Goal: Task Accomplishment & Management: Manage account settings

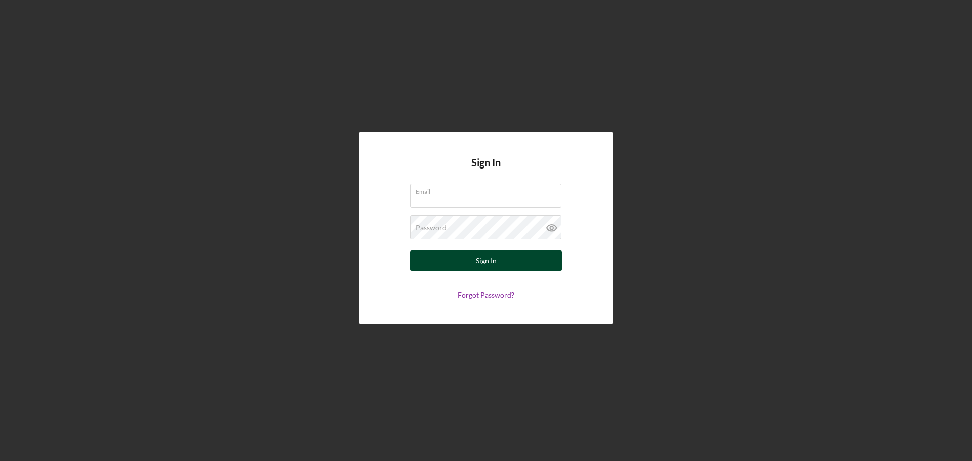
type input "[EMAIL_ADDRESS][DOMAIN_NAME]"
click at [482, 265] on div "Sign In" at bounding box center [486, 261] width 21 height 20
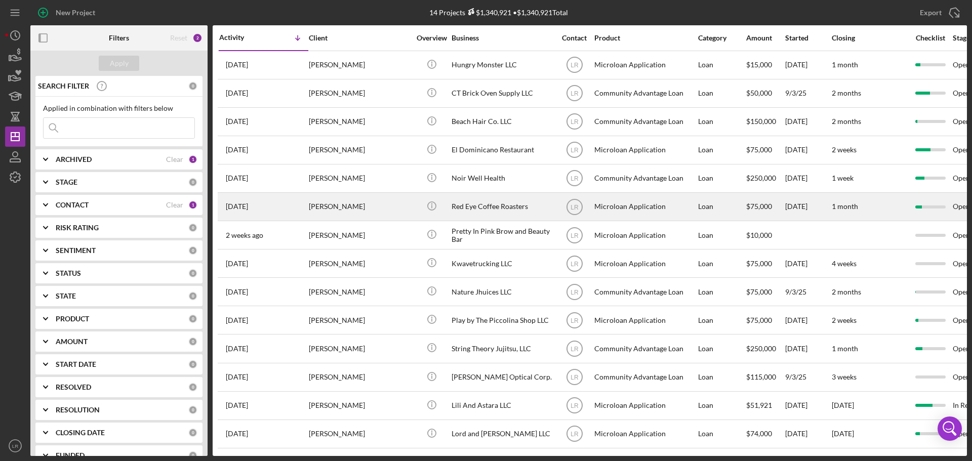
click at [520, 206] on div "Red Eye Coffee Roasters" at bounding box center [502, 206] width 101 height 27
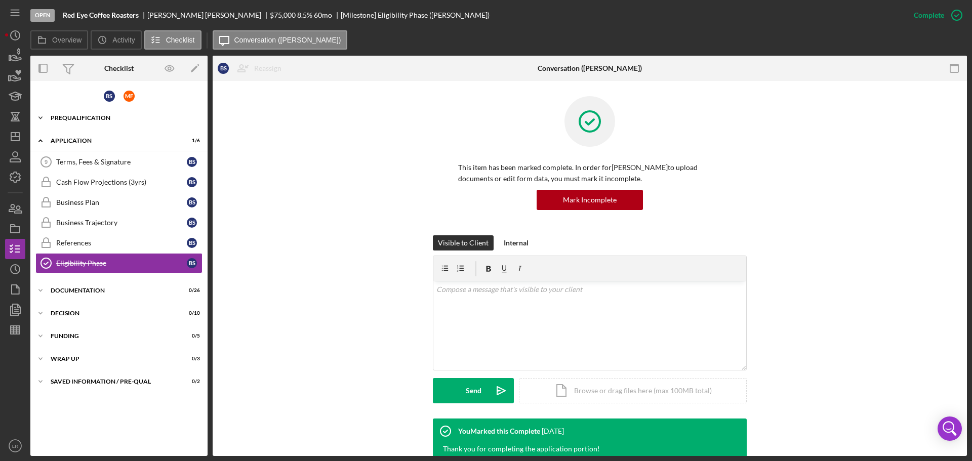
click at [84, 120] on div "Prequalification" at bounding box center [123, 118] width 144 height 6
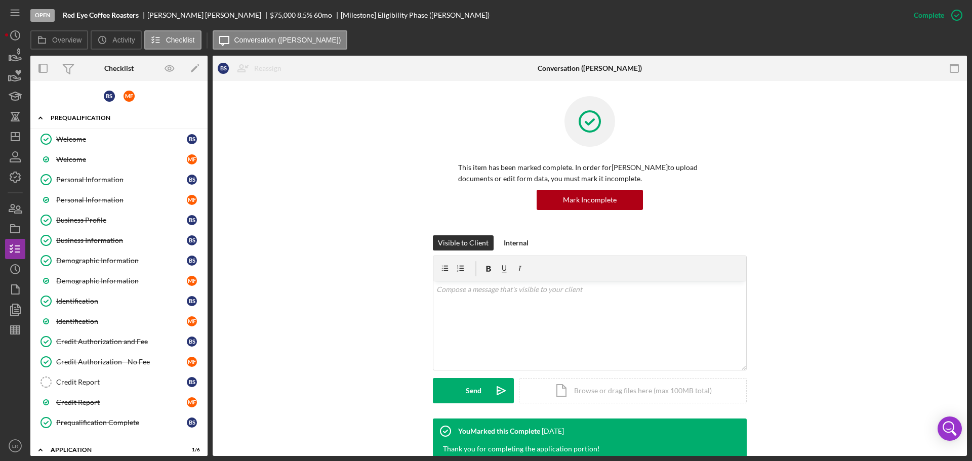
click at [91, 118] on div "Prequalification" at bounding box center [123, 118] width 144 height 6
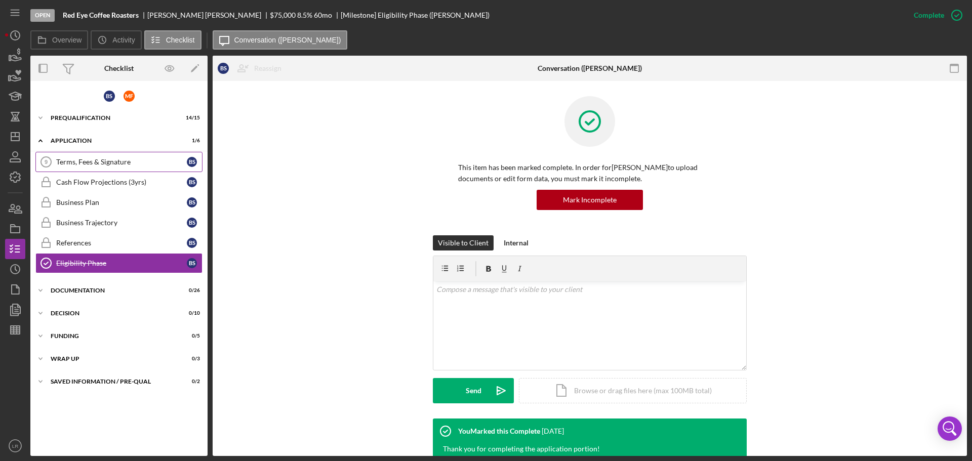
click at [81, 160] on div "Terms, Fees & Signature" at bounding box center [121, 162] width 131 height 8
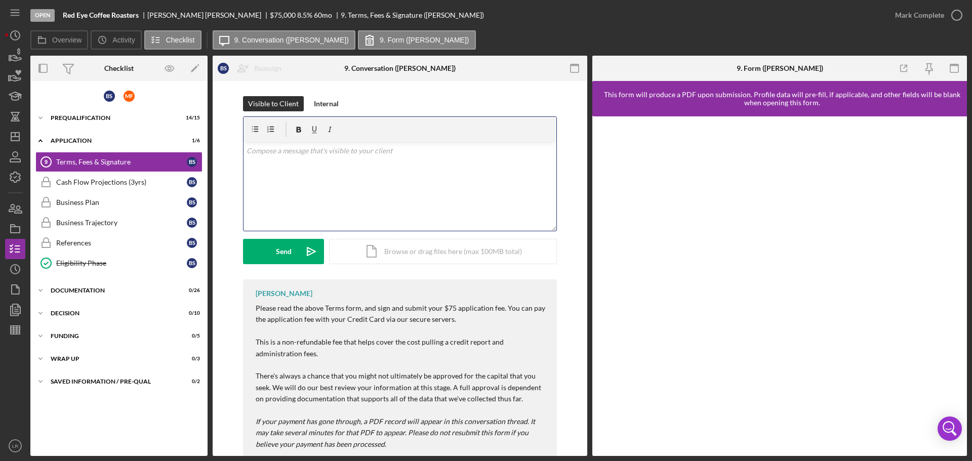
click at [366, 154] on p at bounding box center [400, 150] width 307 height 11
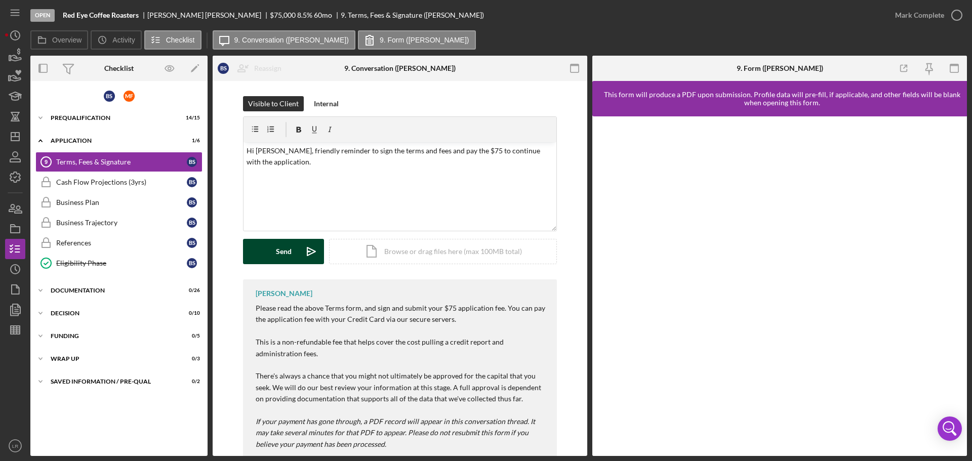
click at [285, 248] on div "Send" at bounding box center [284, 251] width 16 height 25
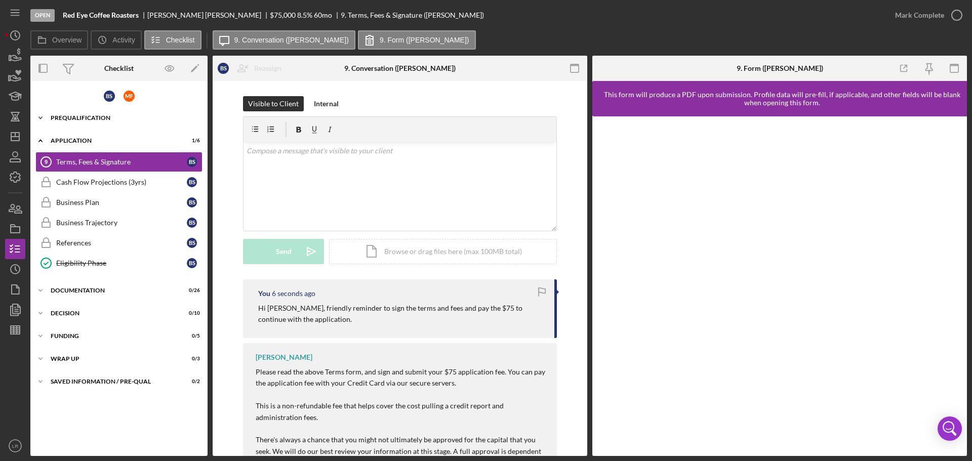
click at [70, 116] on div "Prequalification" at bounding box center [123, 118] width 144 height 6
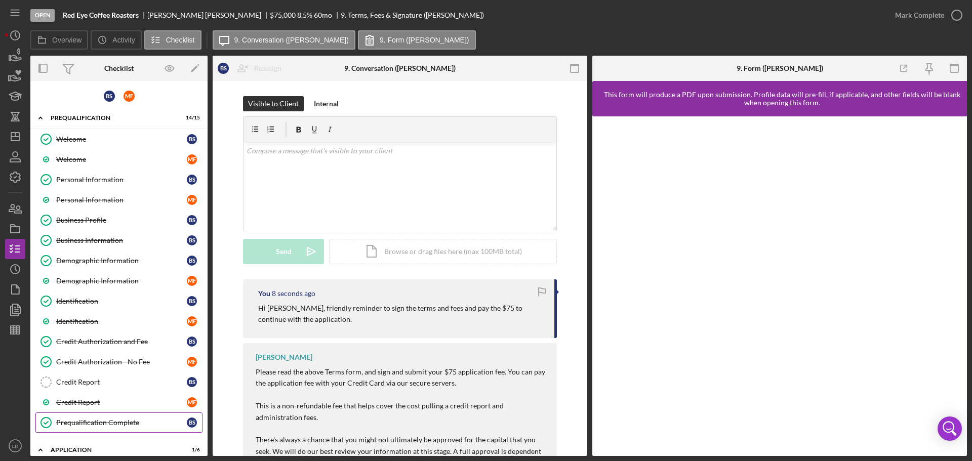
click at [90, 427] on div "Prequalification Complete" at bounding box center [121, 423] width 131 height 8
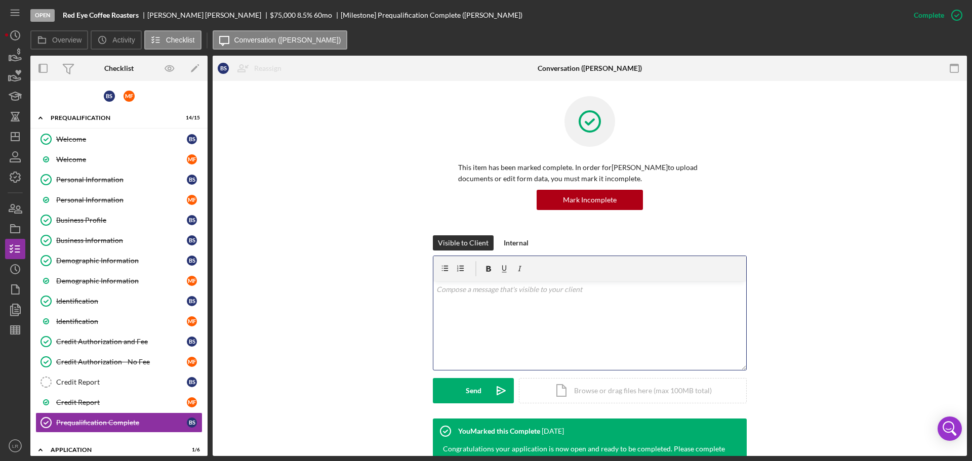
click at [506, 306] on div "v Color teal Color pink Remove color Add row above Add row below Add column bef…" at bounding box center [589, 326] width 313 height 89
click at [475, 389] on div "Send" at bounding box center [474, 390] width 16 height 25
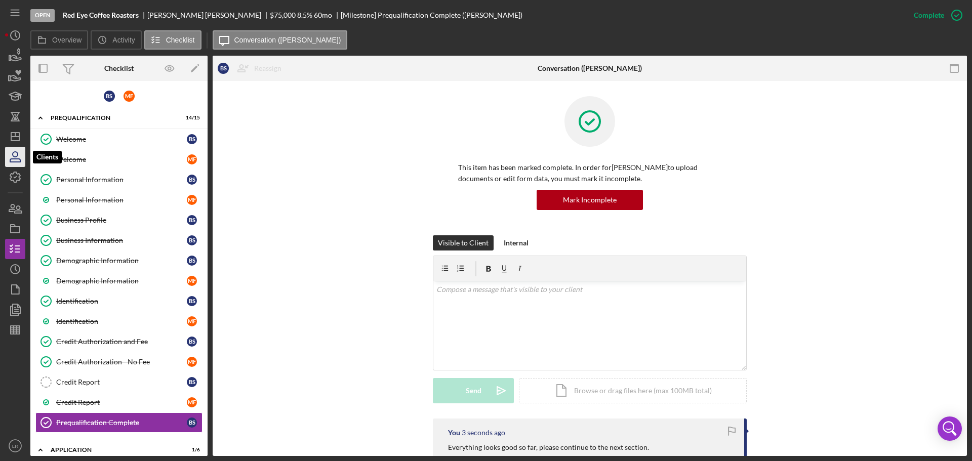
click at [18, 155] on icon "button" at bounding box center [15, 156] width 25 height 25
